Goal: Task Accomplishment & Management: Use online tool/utility

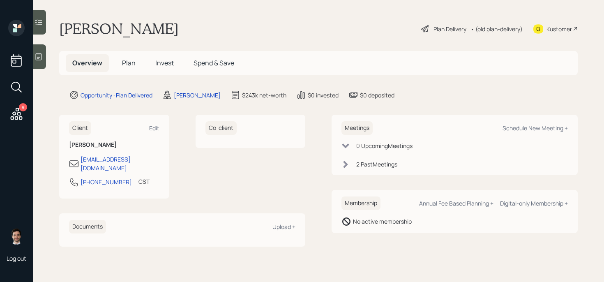
click at [459, 30] on div "Plan Delivery" at bounding box center [449, 29] width 33 height 9
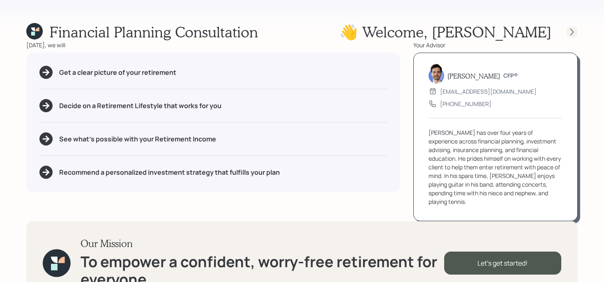
click at [574, 30] on icon at bounding box center [572, 32] width 8 height 8
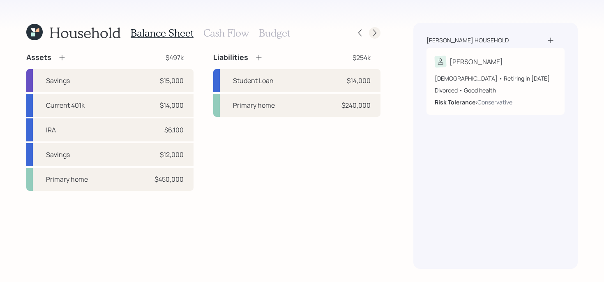
click at [374, 29] on icon at bounding box center [375, 33] width 8 height 8
